Goal: Task Accomplishment & Management: Complete application form

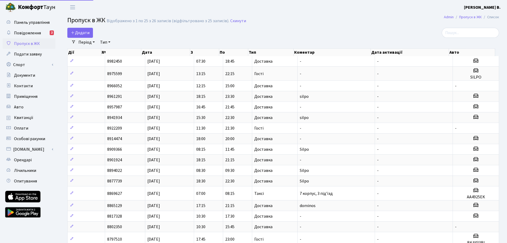
select select "25"
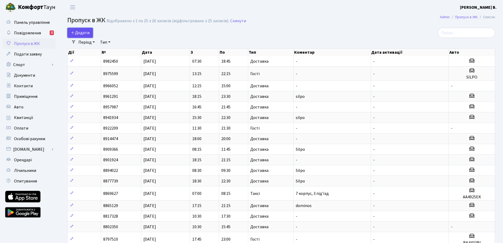
click at [73, 31] on icon at bounding box center [73, 32] width 4 height 4
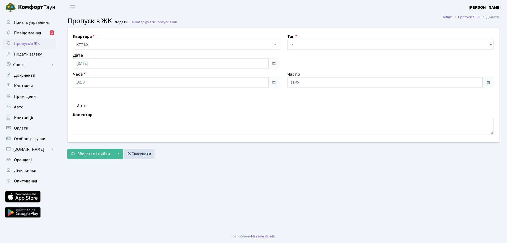
click at [79, 106] on label "Авто" at bounding box center [82, 105] width 10 height 6
click at [76, 106] on input "Авто" at bounding box center [74, 104] width 3 height 3
checkbox input "true"
type input "KA7964EM"
click at [339, 41] on select "- Доставка Таксі Гості Сервіс" at bounding box center [390, 45] width 206 height 10
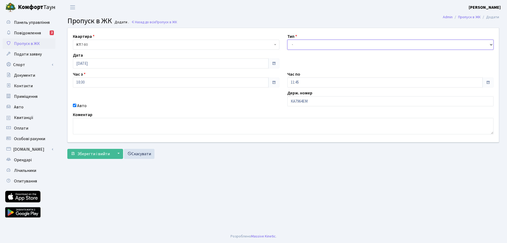
select select "1"
click at [287, 40] on select "- Доставка Таксі Гості Сервіс" at bounding box center [390, 45] width 206 height 10
click at [305, 79] on input "11:45" at bounding box center [385, 82] width 196 height 10
click at [303, 101] on icon at bounding box center [302, 100] width 14 height 14
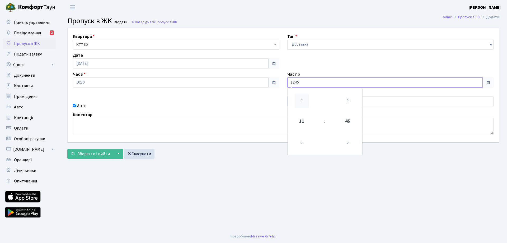
type input "13:45"
click at [233, 109] on div "Квартира <b>КТ</b>&nbsp;&nbsp;&nbsp;&nbsp;7-80 <b>КТ</b>&nbsp;&nbsp;&nbsp;&nbsp…" at bounding box center [283, 85] width 439 height 114
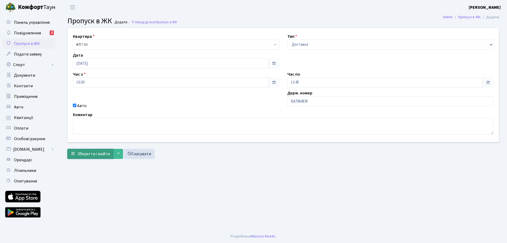
click at [84, 152] on span "Зберегти і вийти" at bounding box center [93, 154] width 32 height 6
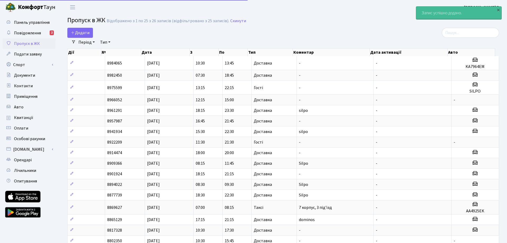
select select "25"
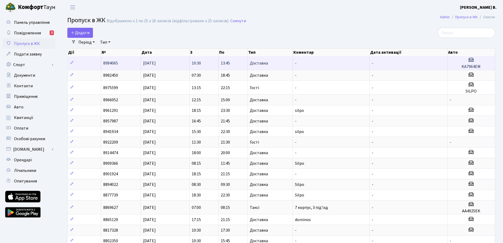
click at [140, 67] on td "8984065" at bounding box center [121, 63] width 40 height 14
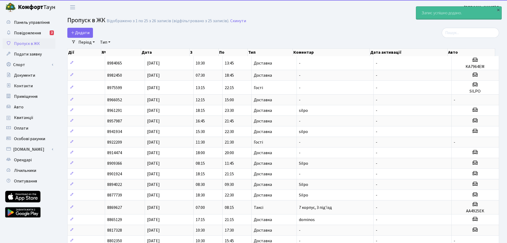
select select "25"
